Goal: Communication & Community: Answer question/provide support

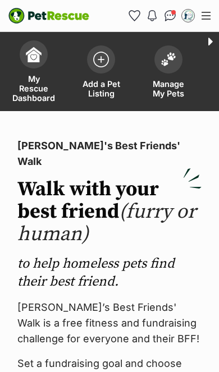
click at [144, 47] on link "Manage My Pets" at bounding box center [168, 73] width 67 height 76
click at [176, 12] on img "Conversations" at bounding box center [171, 15] width 12 height 11
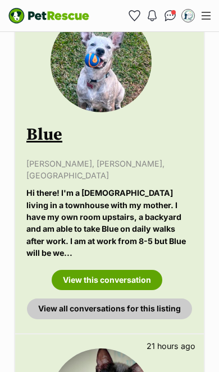
scroll to position [450, 0]
click at [135, 270] on link "View this conversation" at bounding box center [107, 280] width 111 height 20
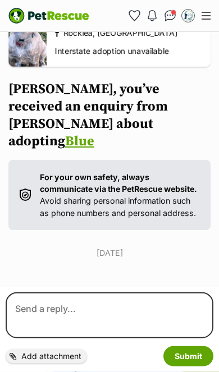
scroll to position [129, 0]
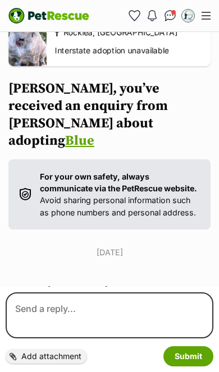
click at [185, 217] on div "For your own safety, always communicate via the PetRescue website. Avoid sharin…" at bounding box center [109, 195] width 202 height 70
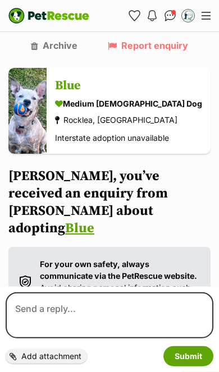
scroll to position [0, 0]
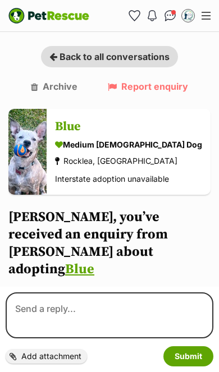
click at [174, 17] on img "Conversations" at bounding box center [171, 15] width 12 height 11
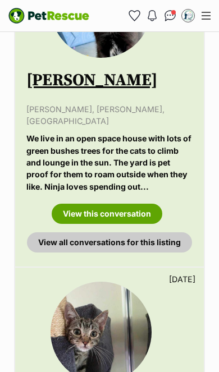
scroll to position [501, 0]
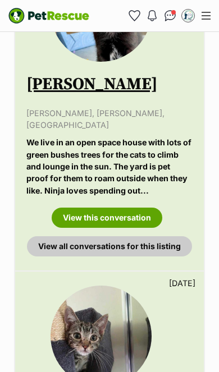
click at [128, 208] on link "View this conversation" at bounding box center [107, 218] width 111 height 20
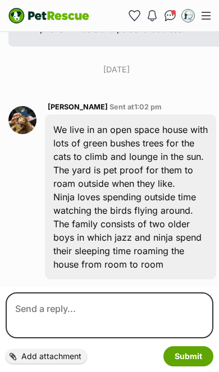
scroll to position [286, 0]
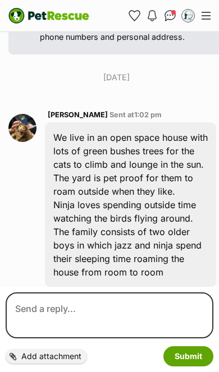
click at [167, 20] on img "Conversations" at bounding box center [171, 15] width 12 height 11
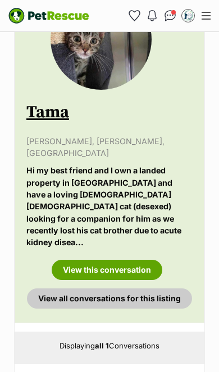
scroll to position [472, 0]
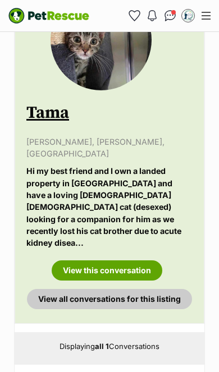
click at [127, 261] on link "View this conversation" at bounding box center [107, 271] width 111 height 20
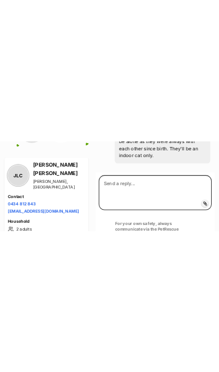
scroll to position [21, 0]
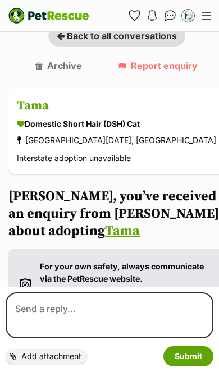
click at [170, 17] on img "Conversations" at bounding box center [171, 15] width 12 height 11
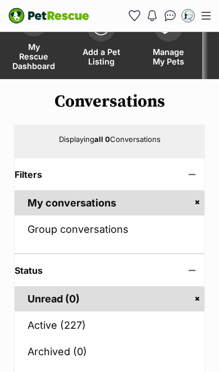
scroll to position [79, 0]
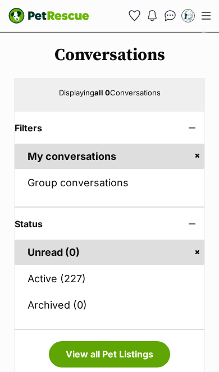
click at [98, 285] on link "Active (227)" at bounding box center [110, 278] width 190 height 25
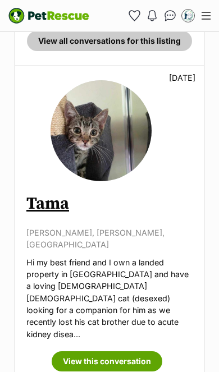
scroll to position [1197, 0]
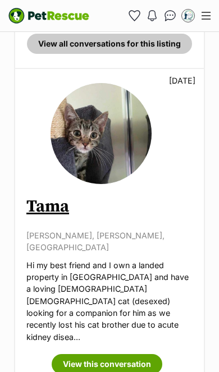
click at [118, 354] on link "View this conversation" at bounding box center [107, 364] width 111 height 20
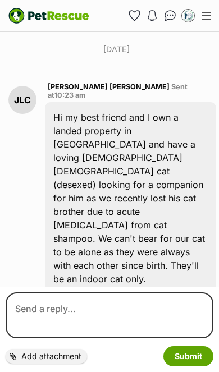
scroll to position [317, 0]
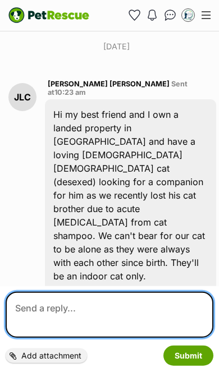
click at [124, 309] on textarea at bounding box center [110, 316] width 208 height 46
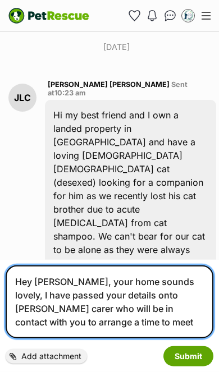
click at [111, 330] on textarea "Hey [PERSON_NAME], your home sounds lovely, I have passed your details onto [PE…" at bounding box center [110, 302] width 208 height 73
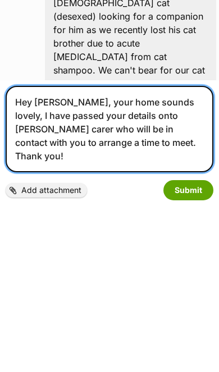
type textarea "Hey [PERSON_NAME], your home sounds lovely, I have passed your details onto [PE…"
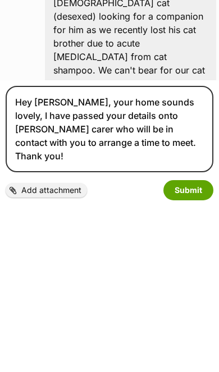
click at [208, 347] on button "Submit" at bounding box center [188, 357] width 50 height 20
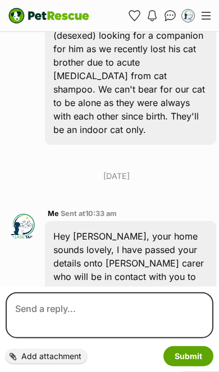
scroll to position [490, 0]
